Goal: Find specific page/section: Find specific page/section

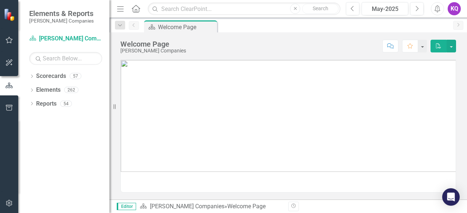
click at [422, 7] on button "Next" at bounding box center [416, 8] width 13 height 13
click at [421, 8] on button "Next" at bounding box center [416, 8] width 13 height 13
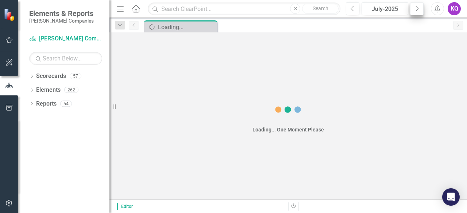
click at [421, 8] on button "Next" at bounding box center [416, 8] width 13 height 13
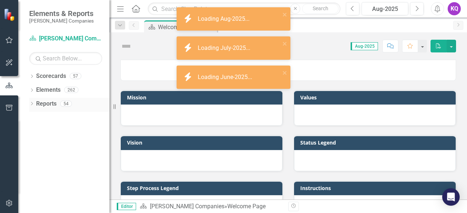
click at [31, 105] on icon "Dropdown" at bounding box center [31, 104] width 5 height 4
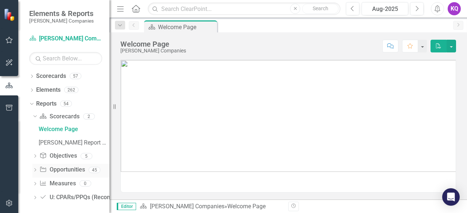
click at [34, 171] on icon "Dropdown" at bounding box center [34, 171] width 5 height 4
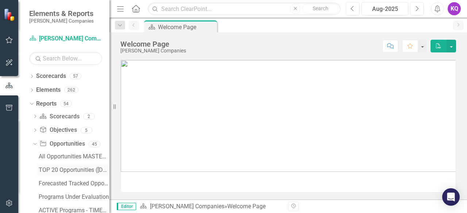
click at [52, 166] on link "TOP 20 Opportunities ([DATE] Process)" at bounding box center [73, 170] width 73 height 12
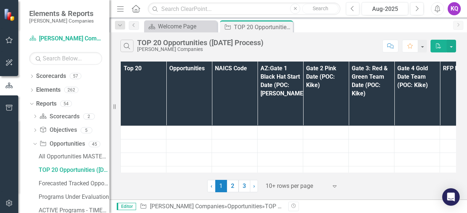
click at [121, 9] on icon "Menu" at bounding box center [120, 9] width 9 height 8
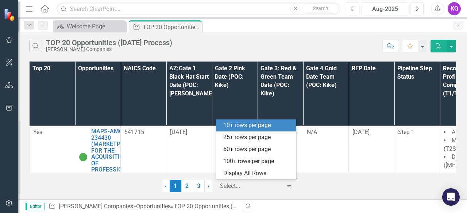
click at [240, 182] on div at bounding box center [251, 187] width 62 height 10
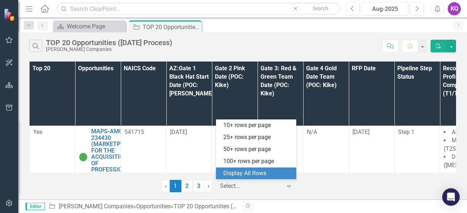
click at [241, 174] on div "Display All Rows" at bounding box center [257, 174] width 69 height 8
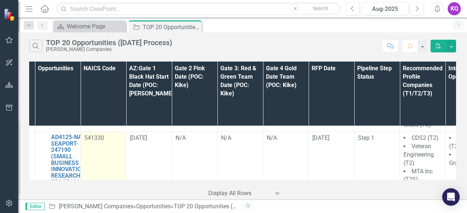
scroll to position [1240, 39]
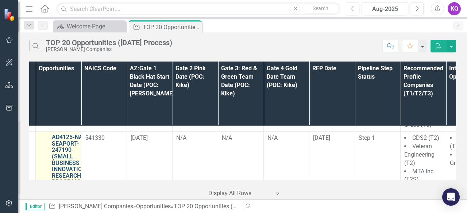
click at [77, 135] on link "AD4125-NASC-SEAPORT-247190 (SMALL BUSINESS INNOVATION RESEARCH PROGRAM AD4125 P…" at bounding box center [72, 182] width 40 height 96
